Goal: Transaction & Acquisition: Purchase product/service

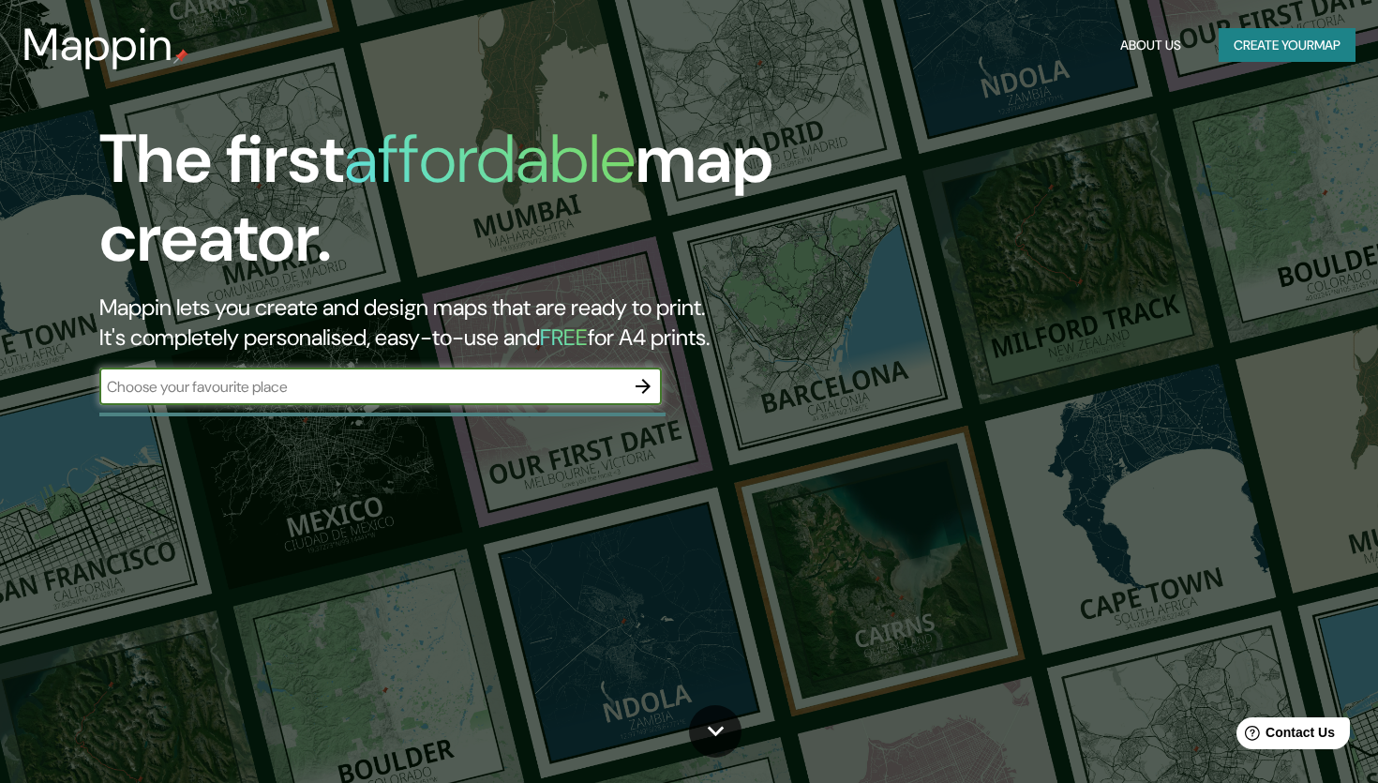
drag, startPoint x: 642, startPoint y: 383, endPoint x: 581, endPoint y: 375, distance: 61.5
click at [616, 383] on div "​" at bounding box center [380, 385] width 562 height 37
click at [493, 386] on input "text" at bounding box center [361, 387] width 525 height 22
type input "turingia y sajonia"
click at [652, 391] on icon "button" at bounding box center [643, 386] width 22 height 22
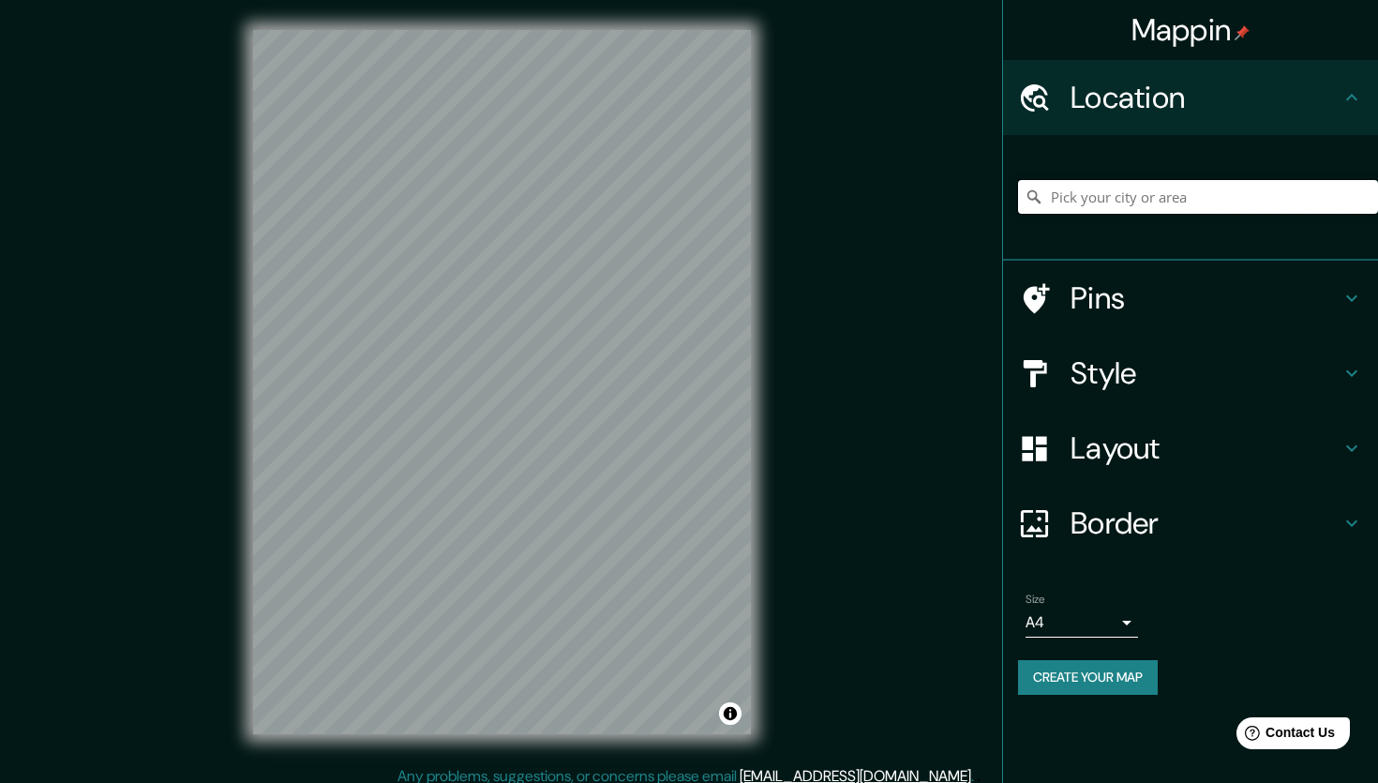
click at [1063, 197] on input "Pick your city or area" at bounding box center [1198, 197] width 360 height 34
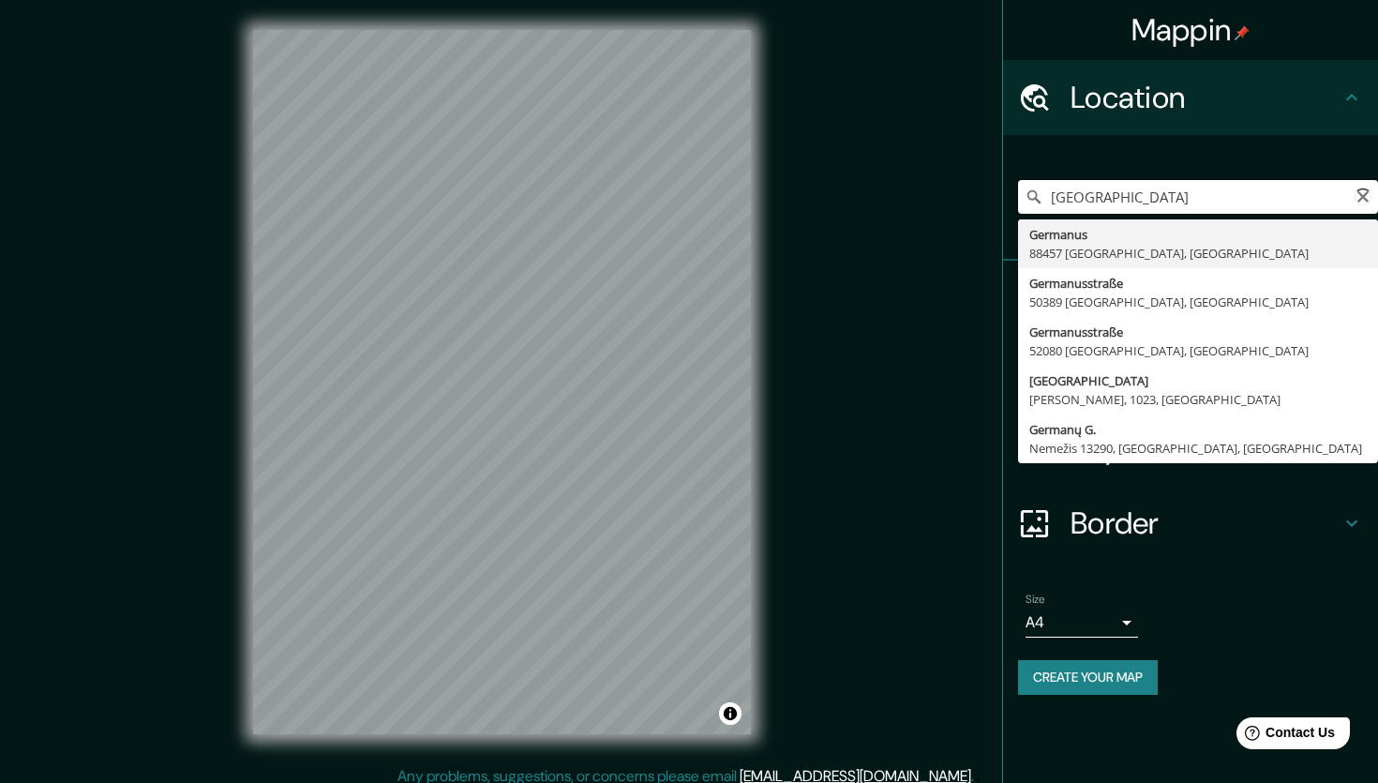
type input "Germanus, 88457 [GEOGRAPHIC_DATA], [GEOGRAPHIC_DATA]"
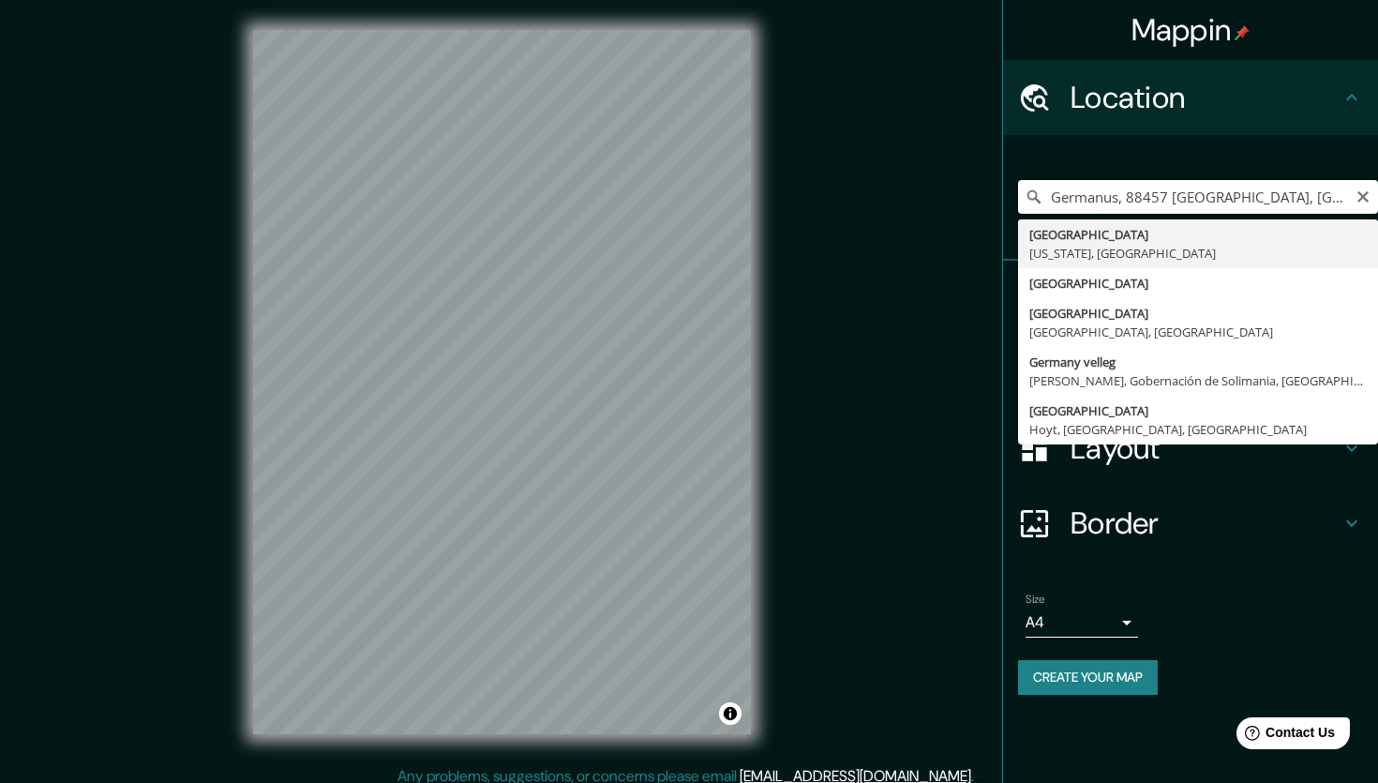
drag, startPoint x: 1319, startPoint y: 187, endPoint x: 1045, endPoint y: 166, distance: 274.5
click at [1045, 180] on input "Germanus, 88457 [GEOGRAPHIC_DATA], [GEOGRAPHIC_DATA]" at bounding box center [1198, 197] width 360 height 34
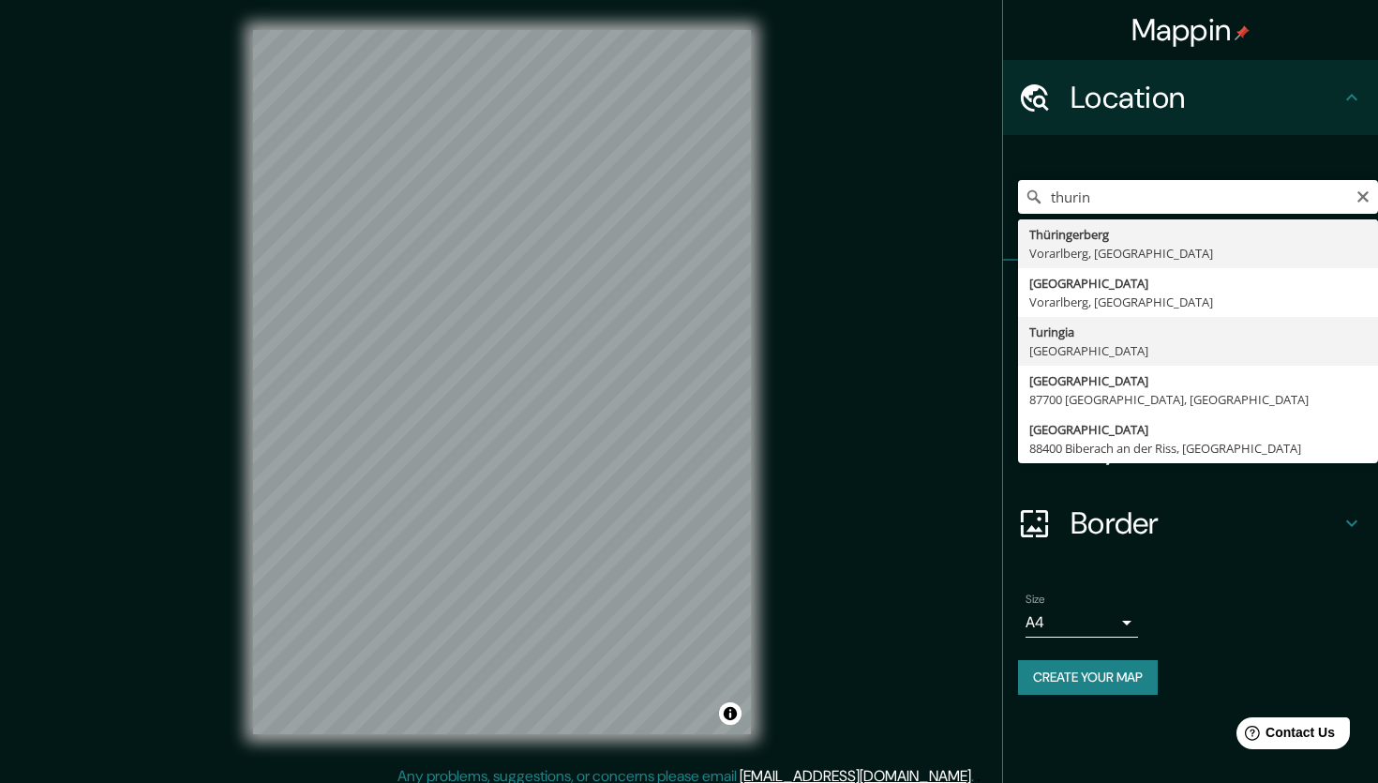
type input "[GEOGRAPHIC_DATA], [GEOGRAPHIC_DATA]"
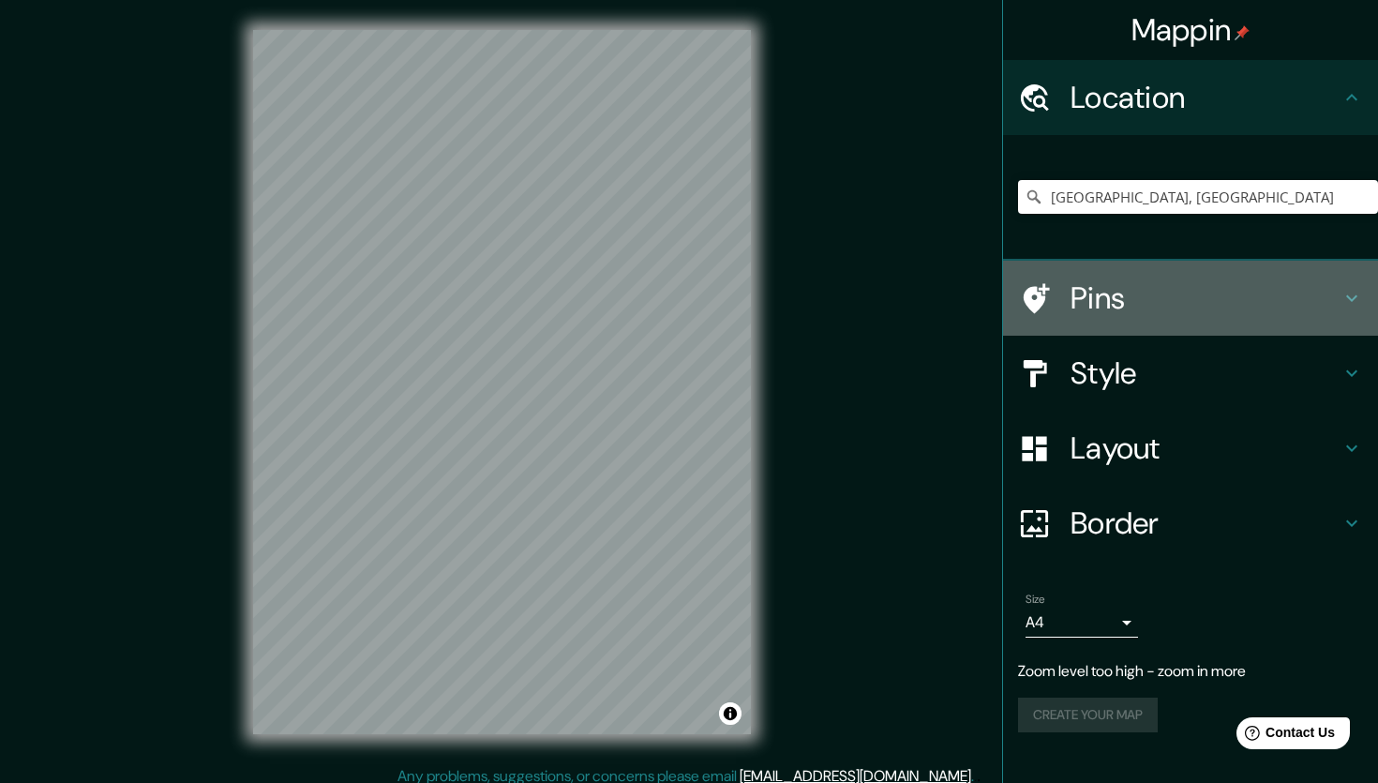
click at [1172, 314] on h4 "Pins" at bounding box center [1206, 297] width 270 height 37
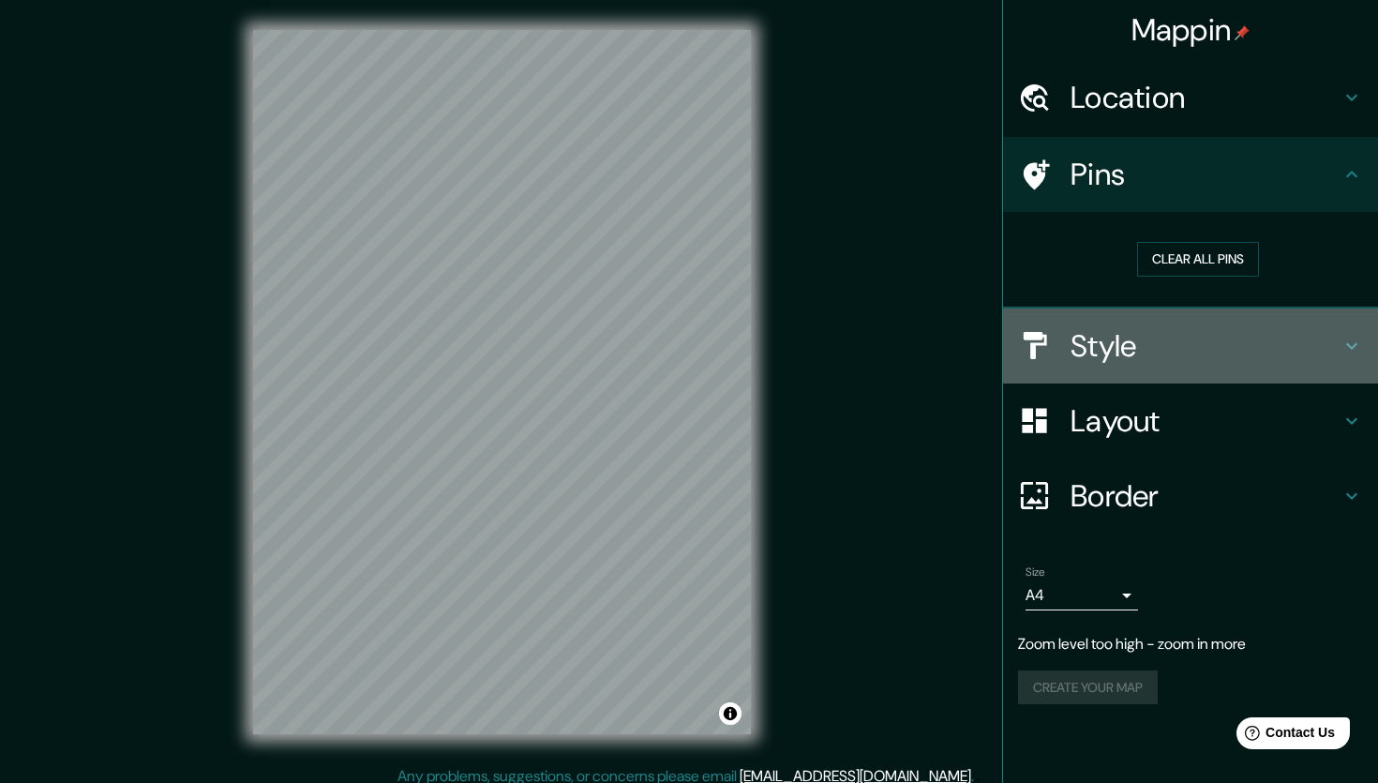
click at [1179, 332] on h4 "Style" at bounding box center [1206, 345] width 270 height 37
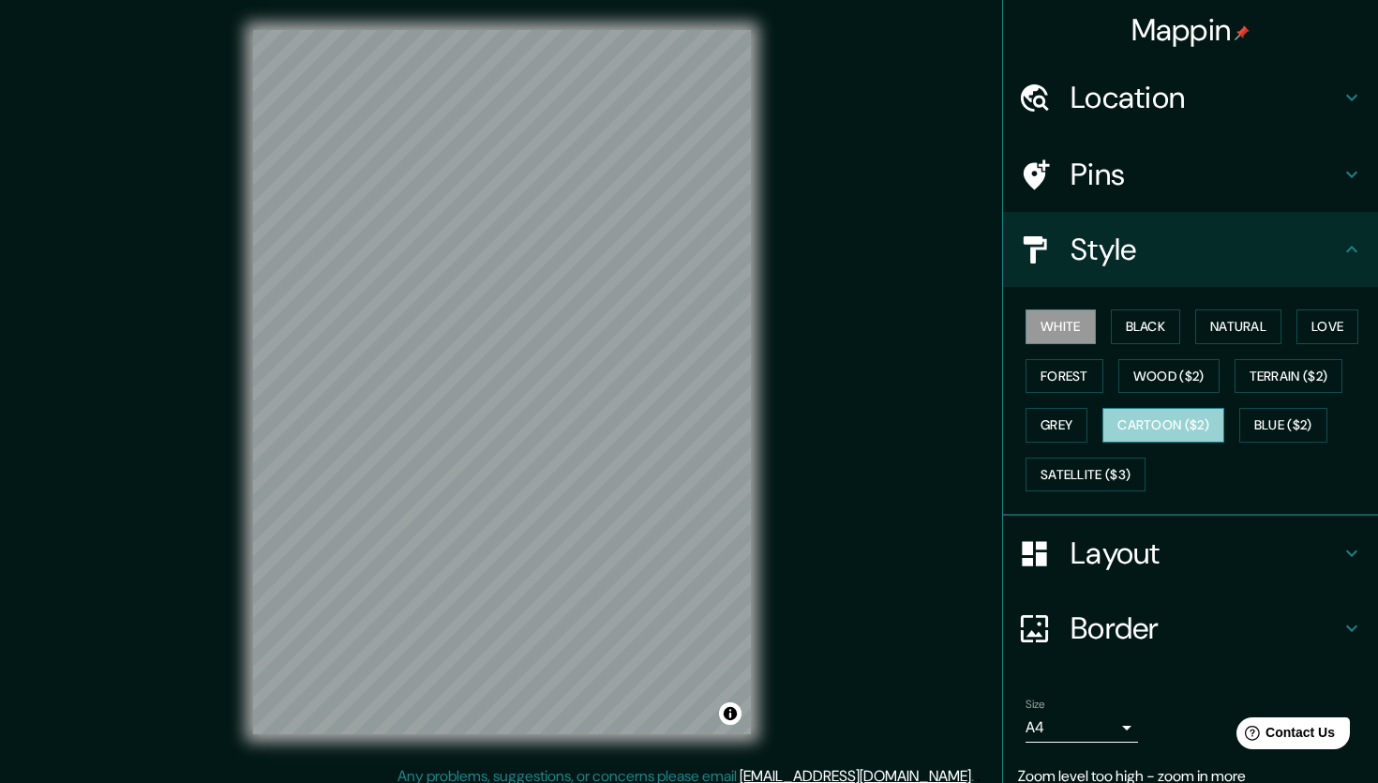
click at [1187, 415] on button "Cartoon ($2)" at bounding box center [1163, 425] width 122 height 35
click at [1175, 548] on h4 "Layout" at bounding box center [1206, 552] width 270 height 37
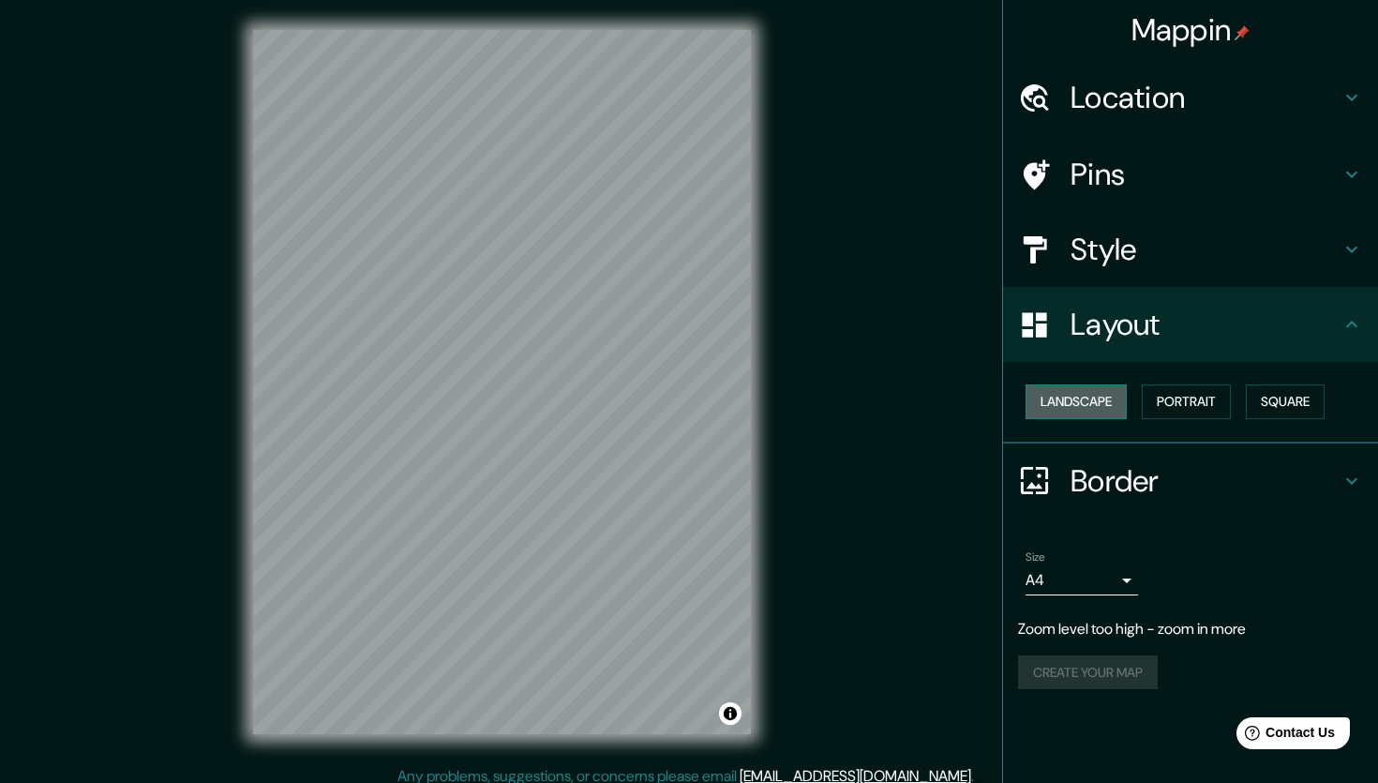
click at [1079, 417] on button "Landscape" at bounding box center [1076, 401] width 101 height 35
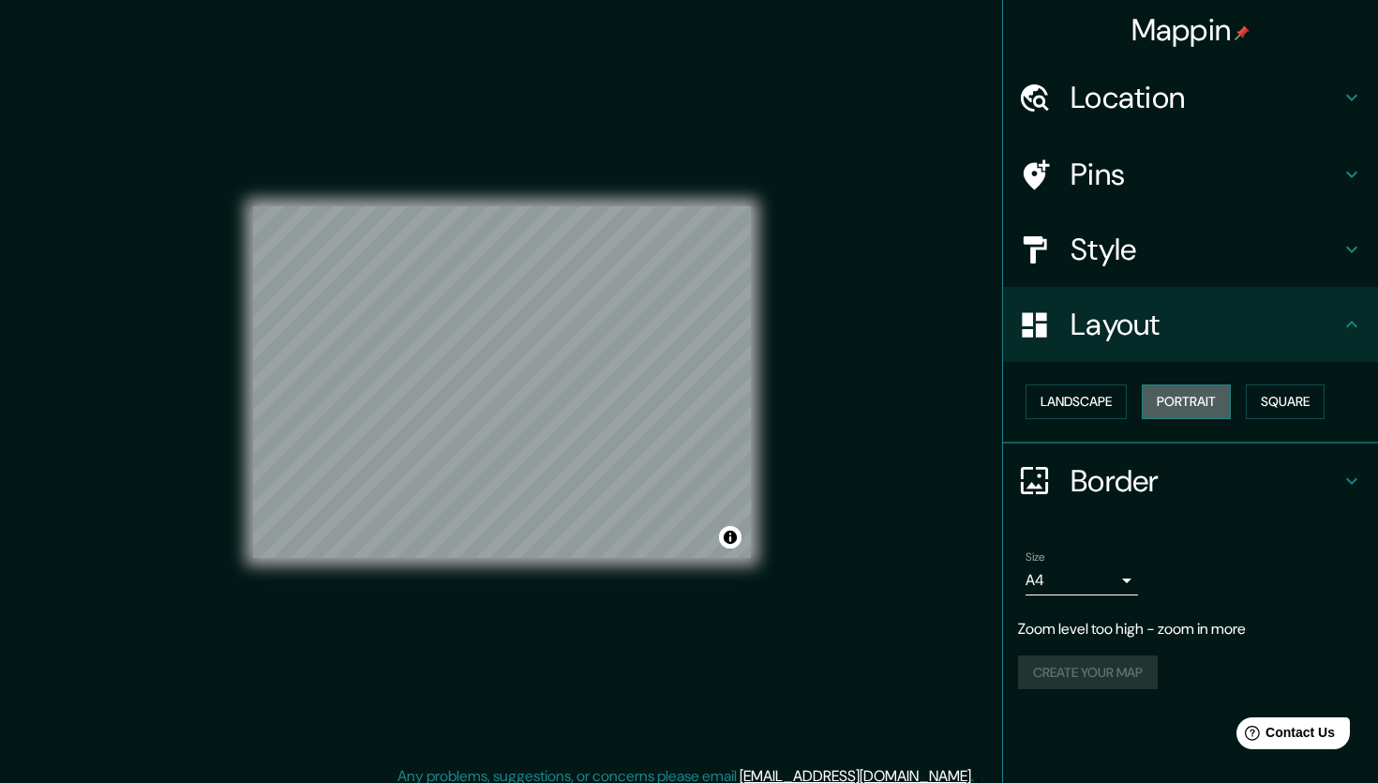
click at [1193, 409] on button "Portrait" at bounding box center [1186, 401] width 89 height 35
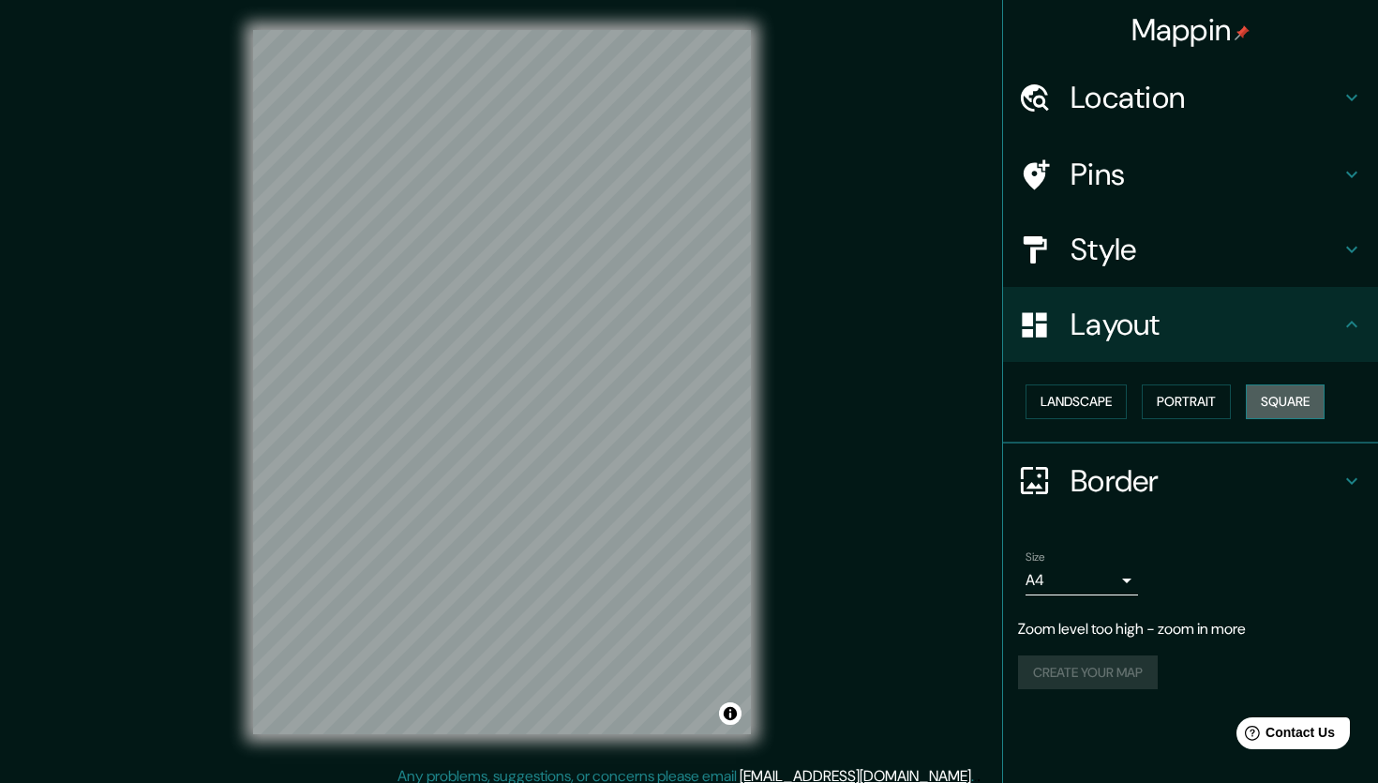
click at [1292, 404] on button "Square" at bounding box center [1285, 401] width 79 height 35
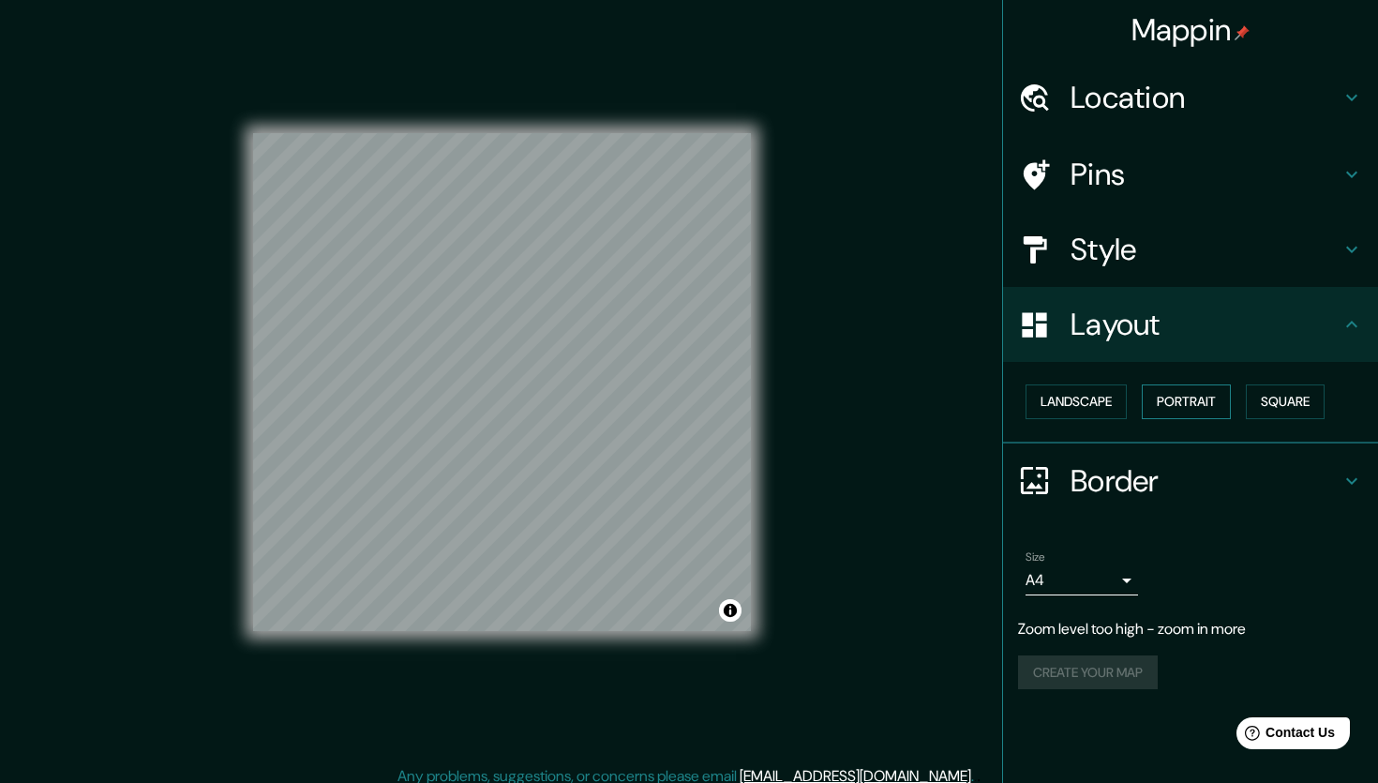
click at [1185, 411] on button "Portrait" at bounding box center [1186, 401] width 89 height 35
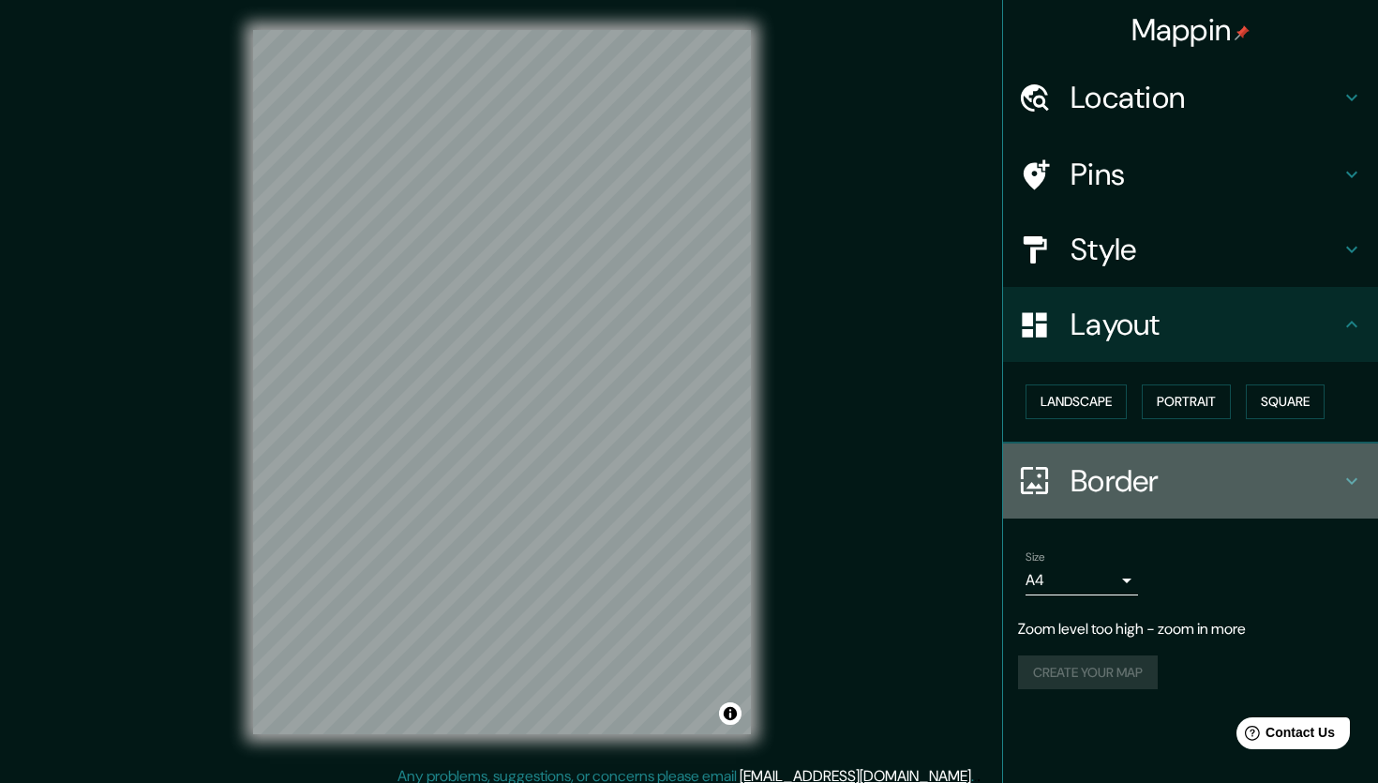
click at [1151, 491] on h4 "Border" at bounding box center [1206, 480] width 270 height 37
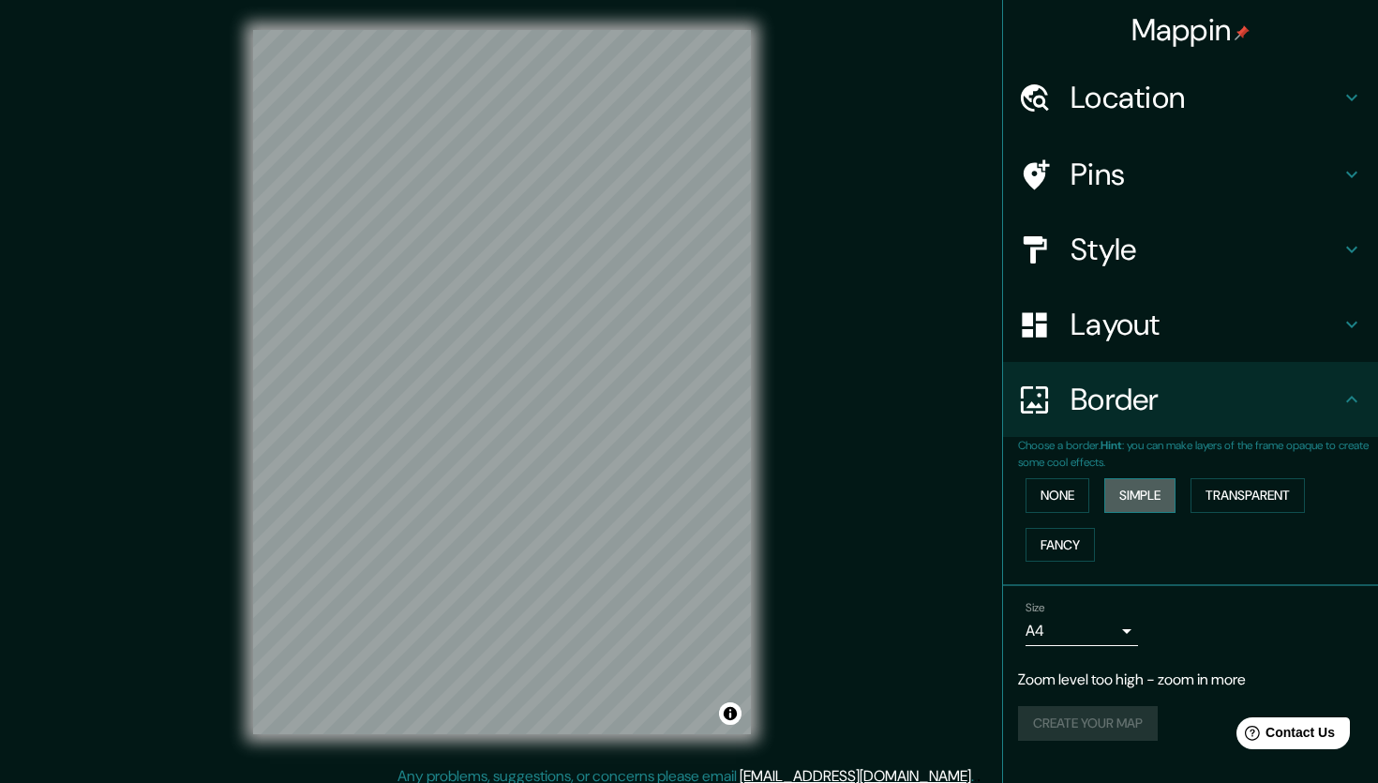
click at [1145, 494] on button "Simple" at bounding box center [1139, 495] width 71 height 35
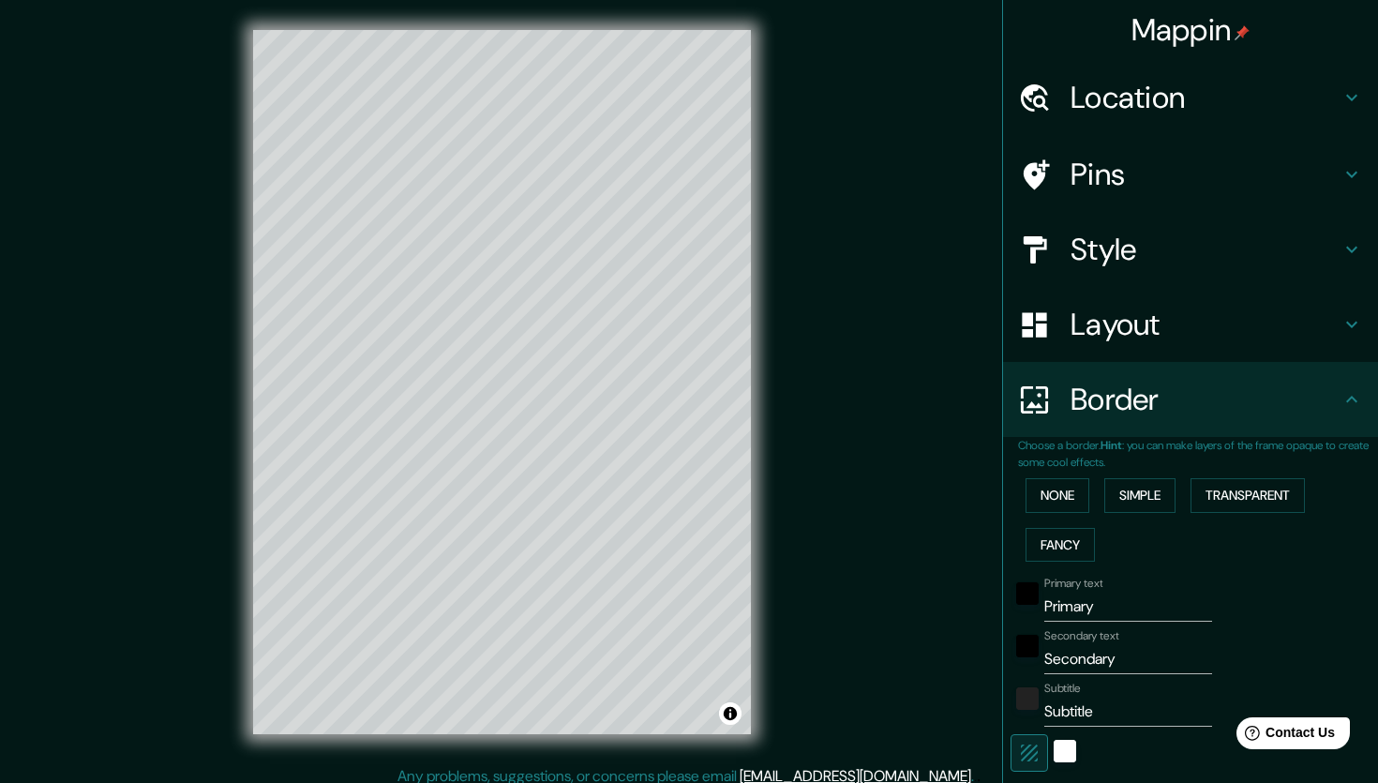
click at [1113, 100] on h4 "Location" at bounding box center [1206, 97] width 270 height 37
type input "212"
type input "42"
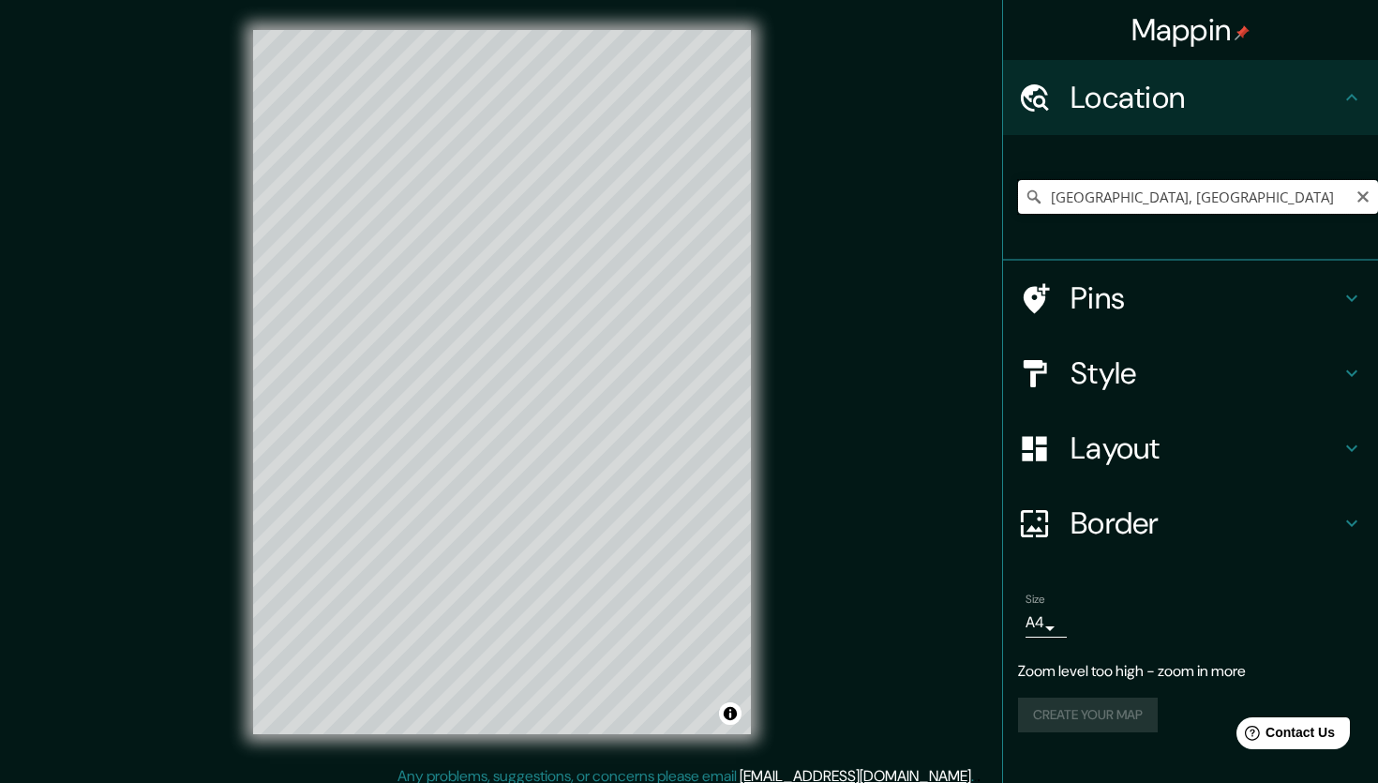
click at [1192, 200] on input "[GEOGRAPHIC_DATA], [GEOGRAPHIC_DATA]" at bounding box center [1198, 197] width 360 height 34
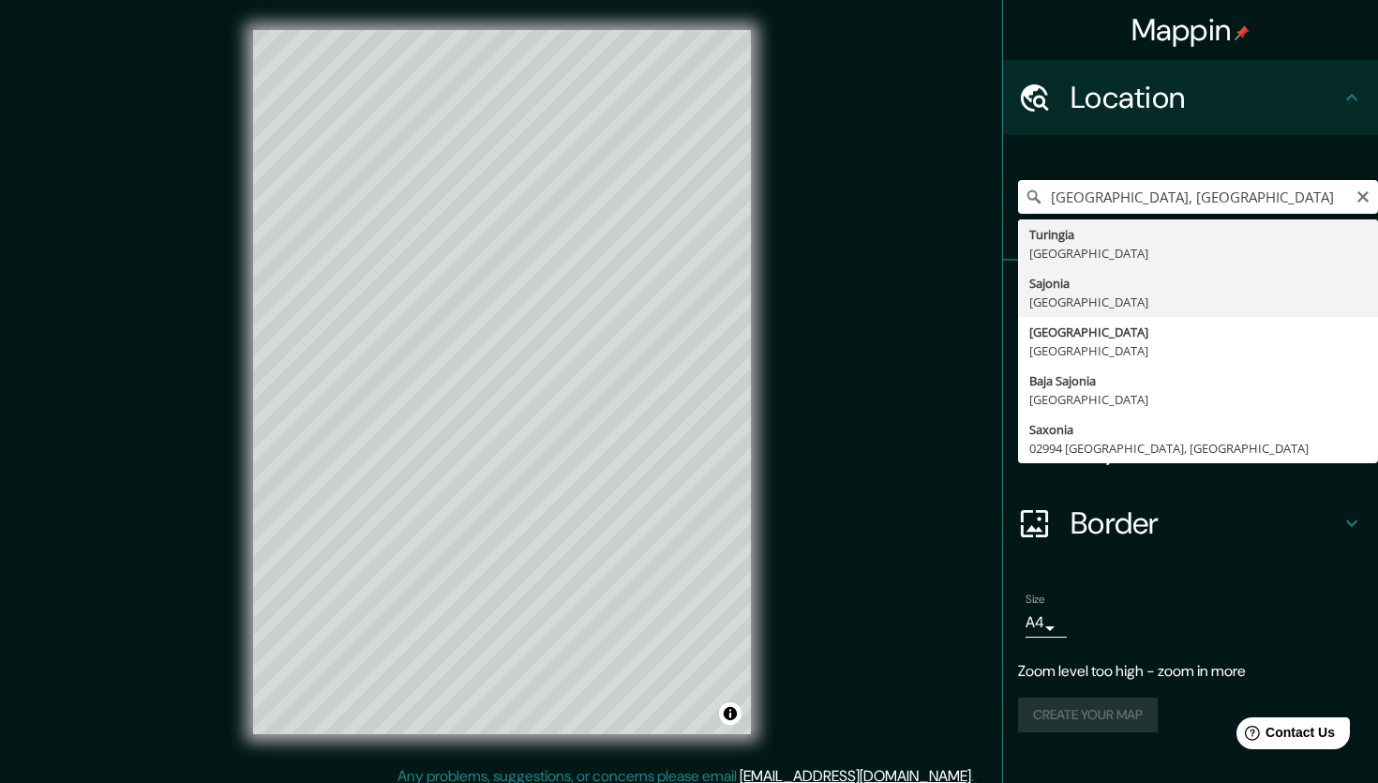
type input "[GEOGRAPHIC_DATA], [GEOGRAPHIC_DATA]"
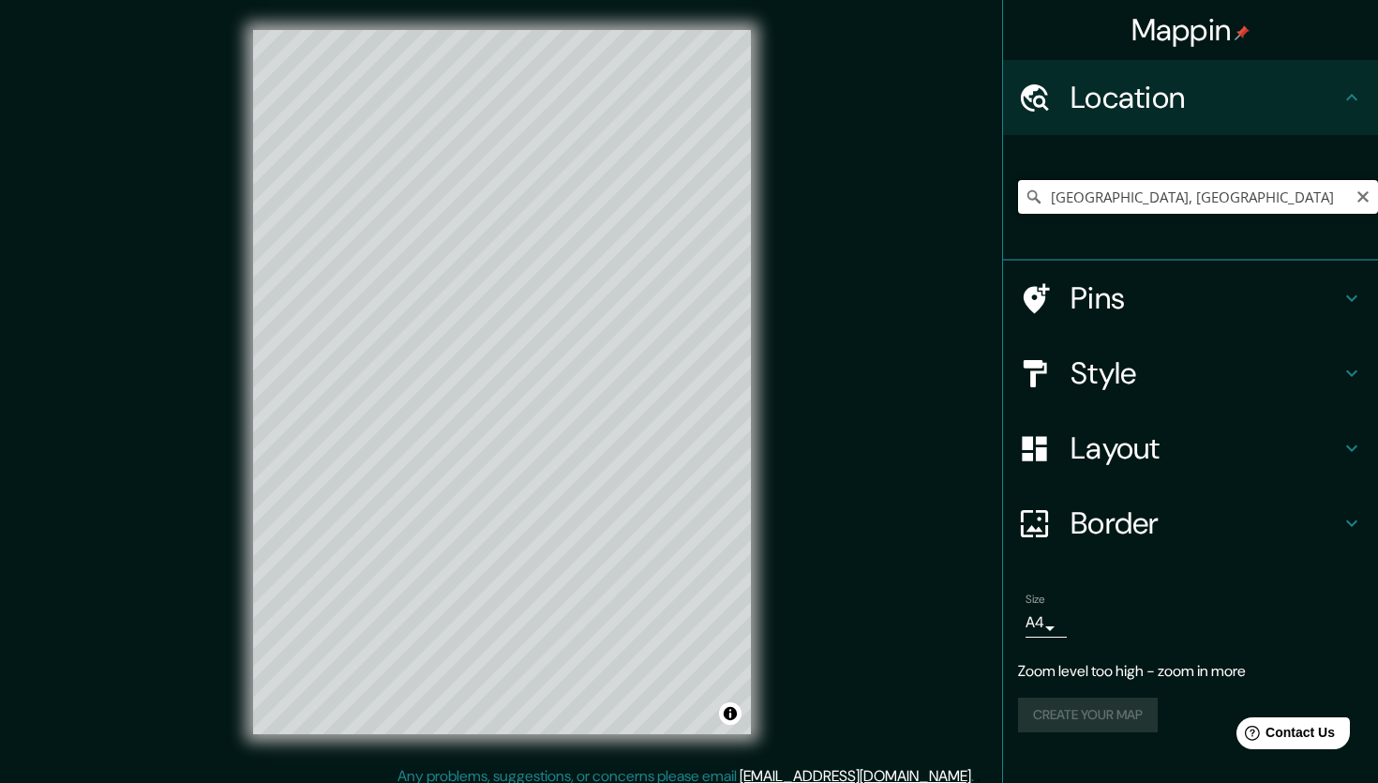
drag, startPoint x: 1180, startPoint y: 190, endPoint x: 1015, endPoint y: 201, distance: 165.3
click at [1018, 201] on input "[GEOGRAPHIC_DATA], [GEOGRAPHIC_DATA]" at bounding box center [1198, 197] width 360 height 34
type input "Via Turiggia, [GEOGRAPHIC_DATA][PERSON_NAME], [GEOGRAPHIC_DATA]"
click at [1362, 197] on icon "Clear" at bounding box center [1362, 196] width 11 height 11
type input "Via Turiggia, [GEOGRAPHIC_DATA][PERSON_NAME], [GEOGRAPHIC_DATA]"
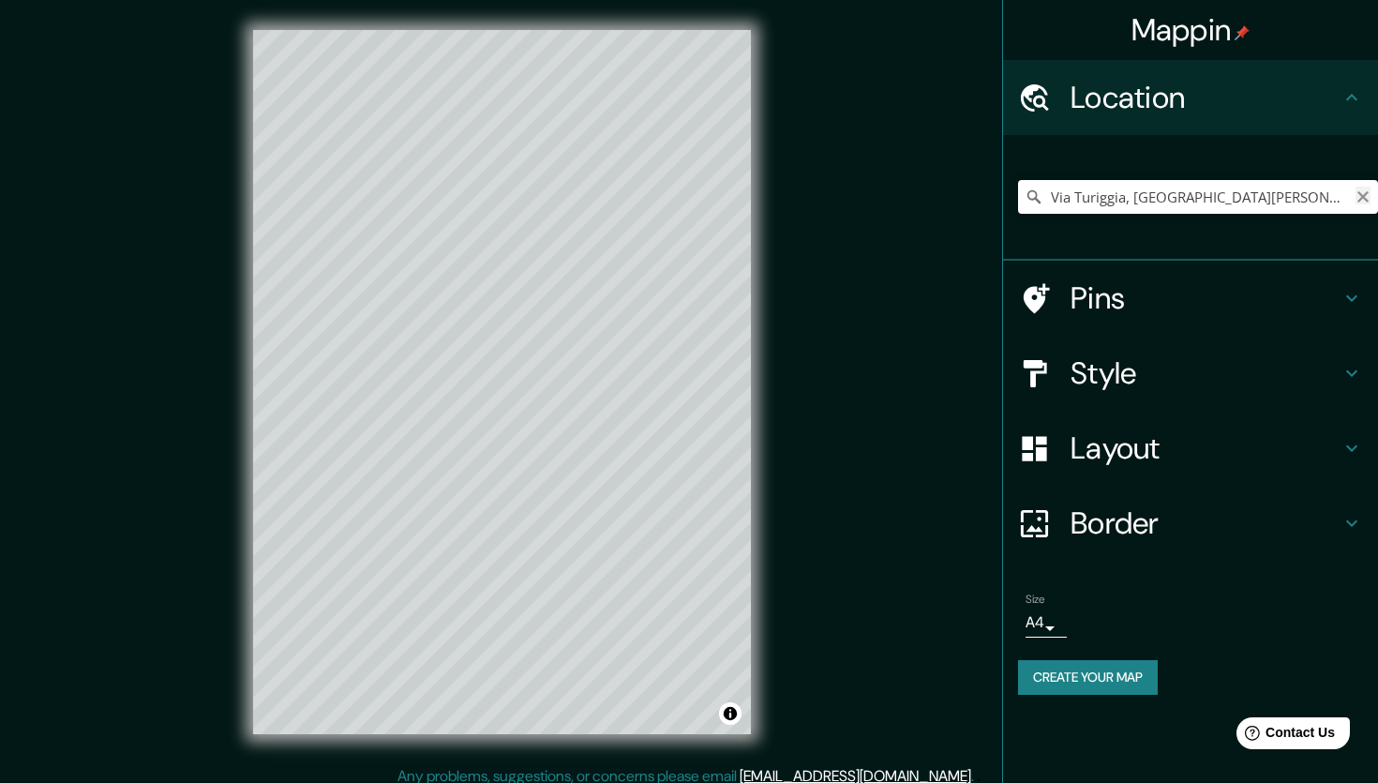
click at [1363, 196] on icon "Clear" at bounding box center [1362, 196] width 11 height 11
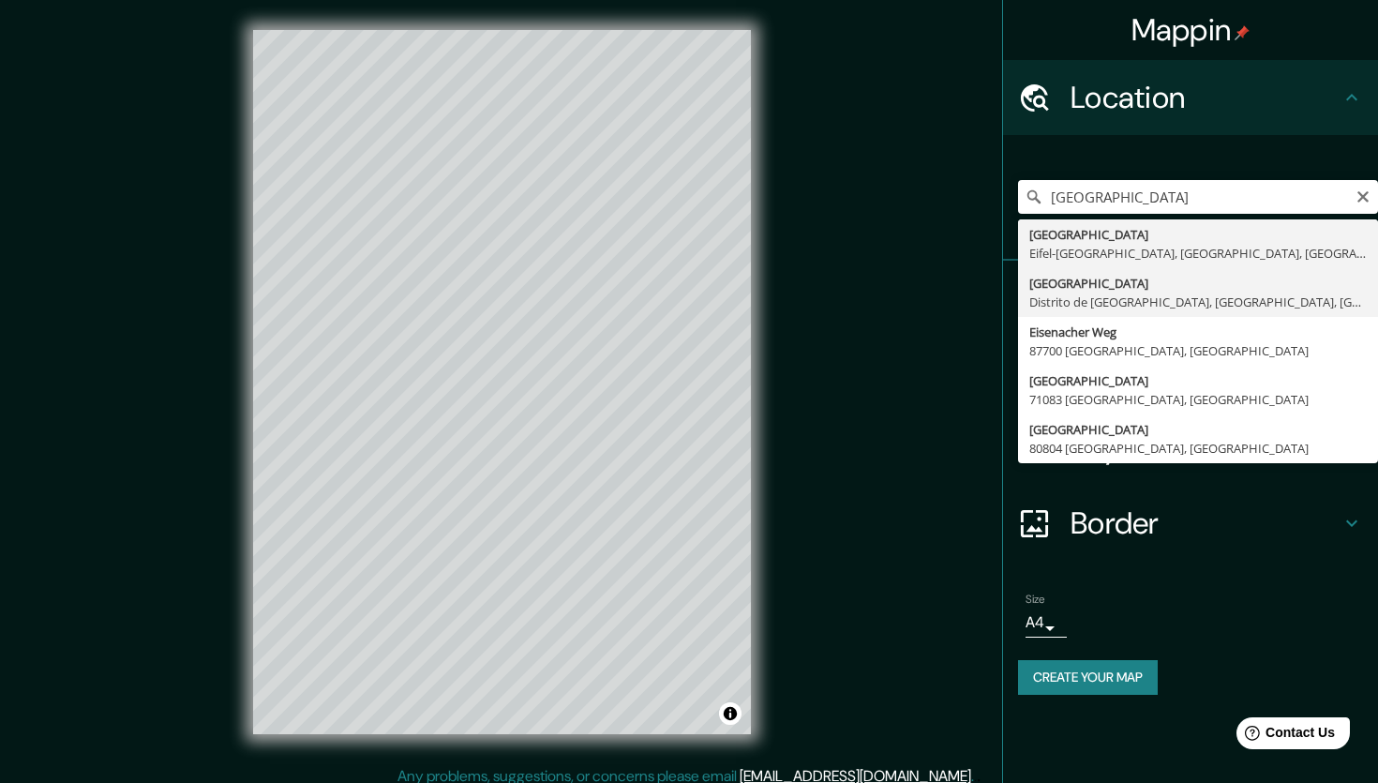
type input "[GEOGRAPHIC_DATA], Distrito de [GEOGRAPHIC_DATA], [GEOGRAPHIC_DATA], [GEOGRAPHI…"
